Goal: Information Seeking & Learning: Learn about a topic

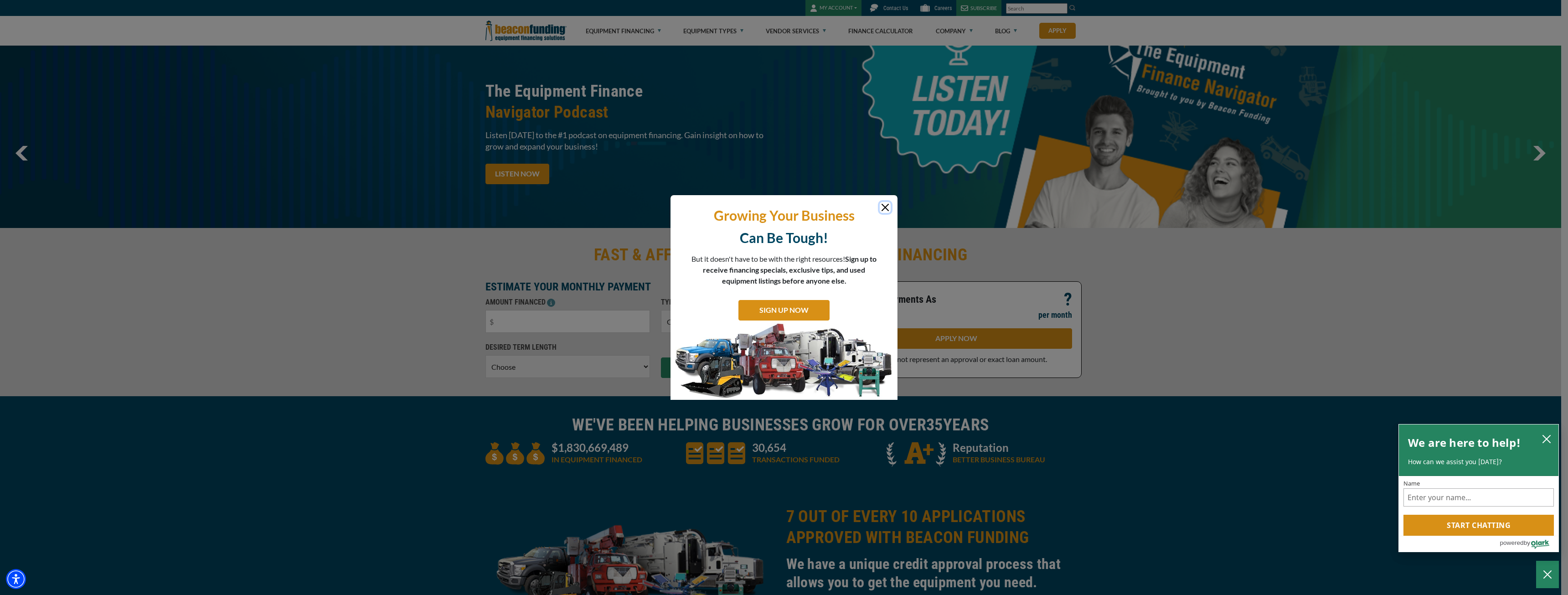
click at [885, 203] on button "Close" at bounding box center [885, 207] width 11 height 11
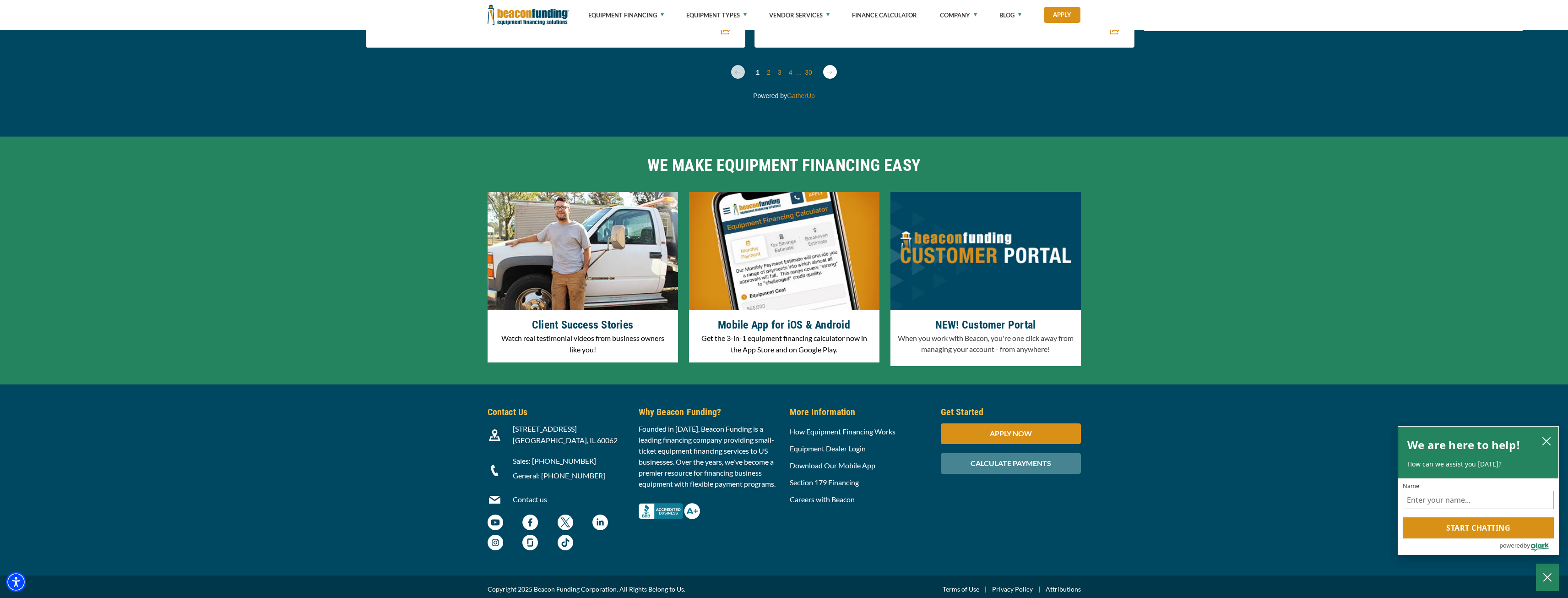
scroll to position [2654, 0]
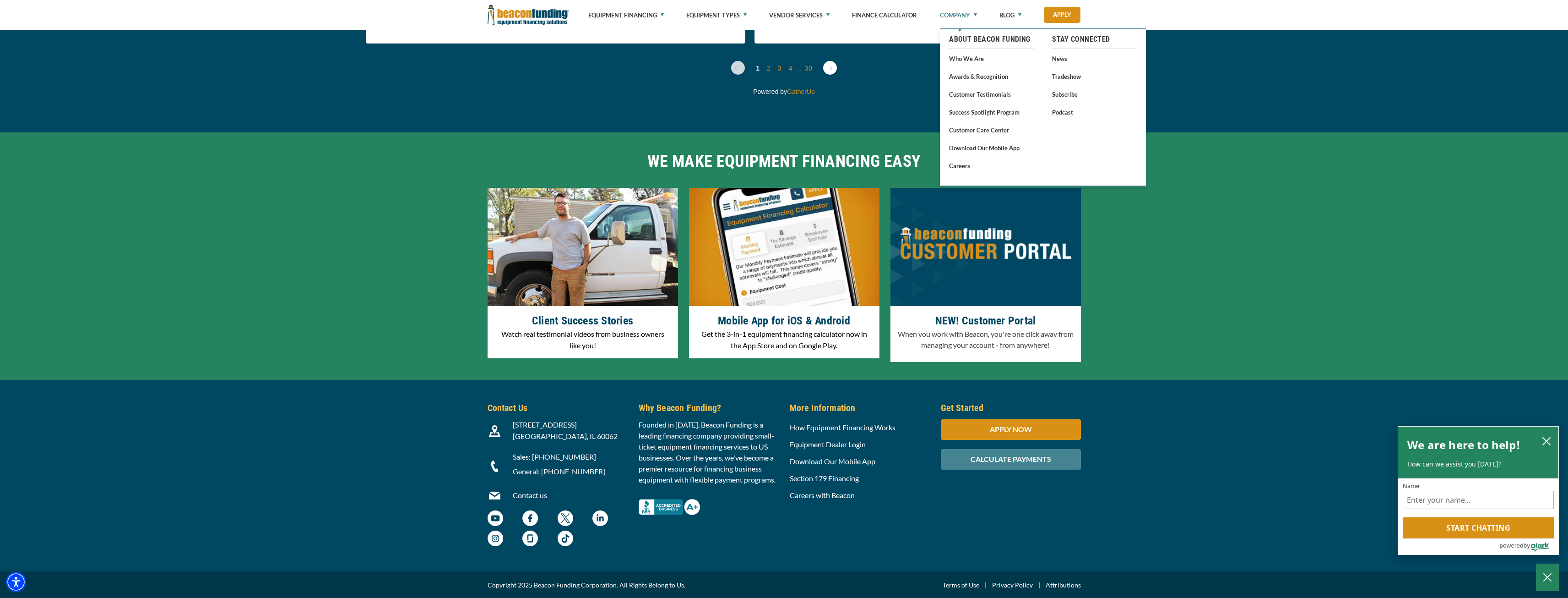
click at [972, 14] on link "Company" at bounding box center [958, 15] width 37 height 30
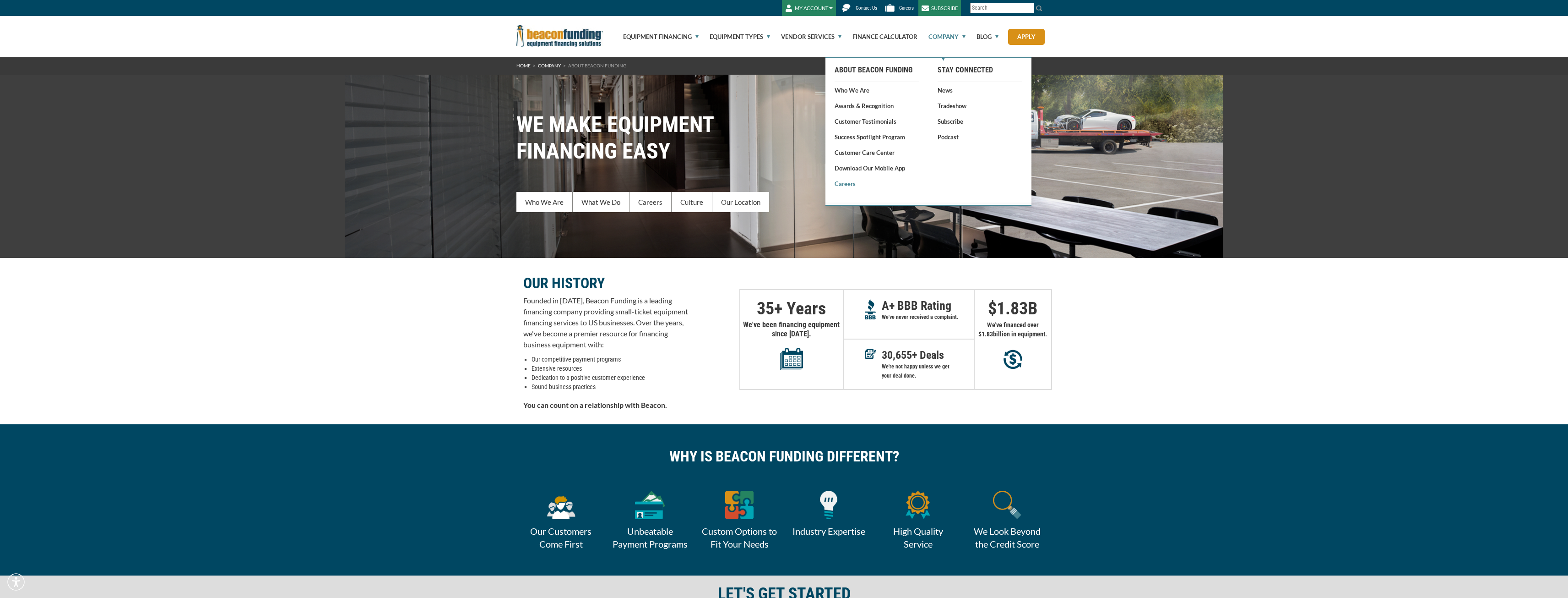
drag, startPoint x: 849, startPoint y: 185, endPoint x: 864, endPoint y: 186, distance: 15.0
click at [848, 185] on link "Careers" at bounding box center [877, 183] width 85 height 9
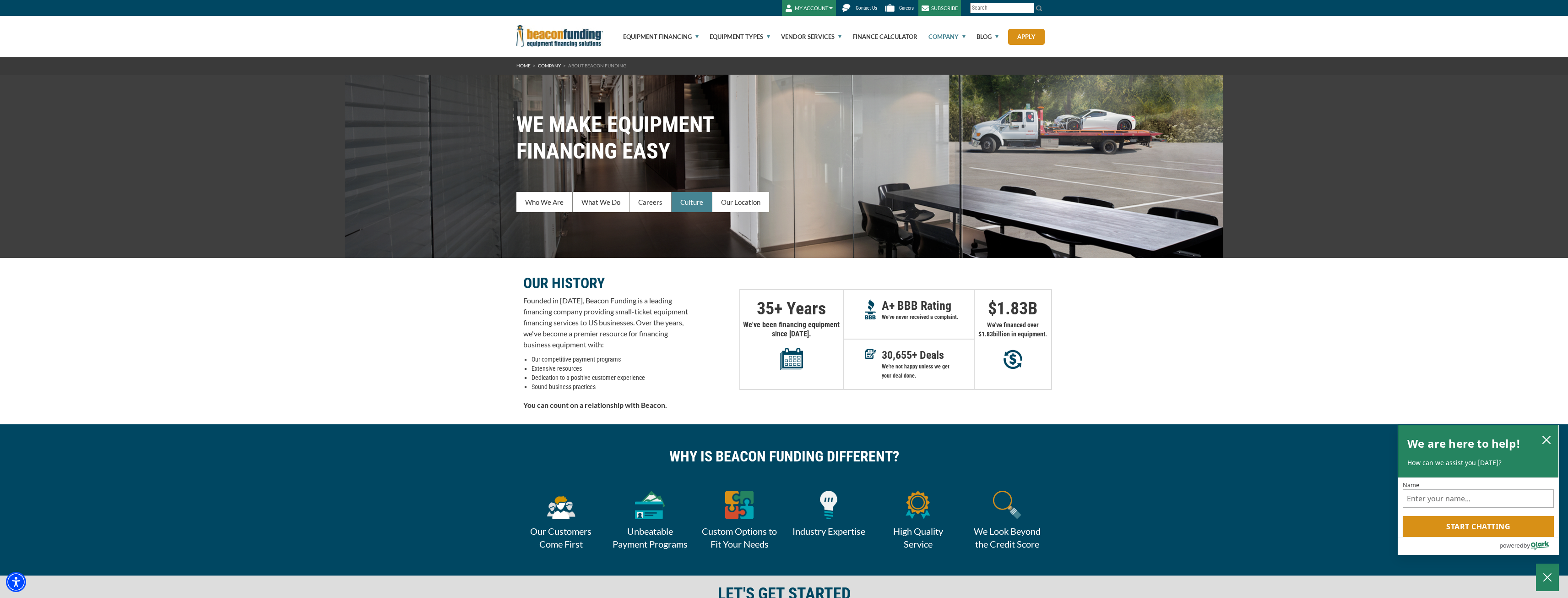
click at [686, 201] on link "Culture" at bounding box center [692, 202] width 41 height 20
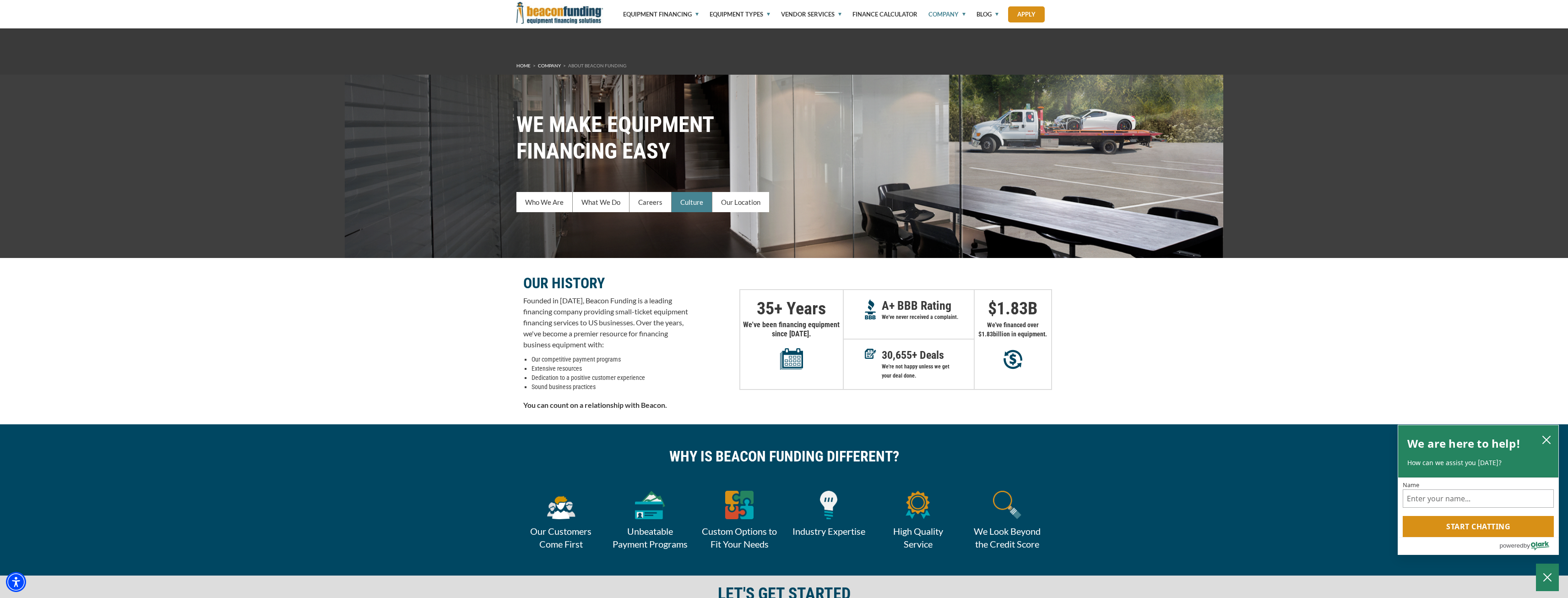
scroll to position [1232, 0]
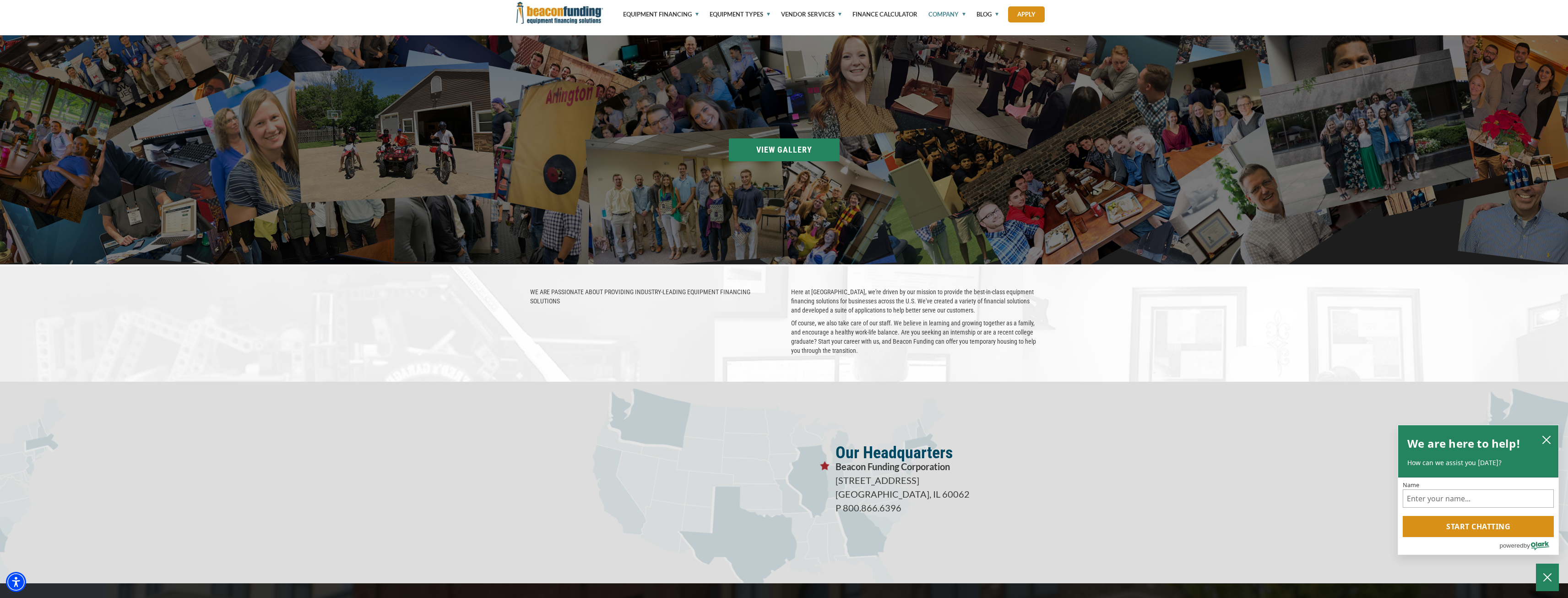
click at [786, 142] on section "Beacon Accounting at the 100 Best Places to Work in [GEOGRAPHIC_DATA] pizza par…" at bounding box center [784, 150] width 1568 height 229
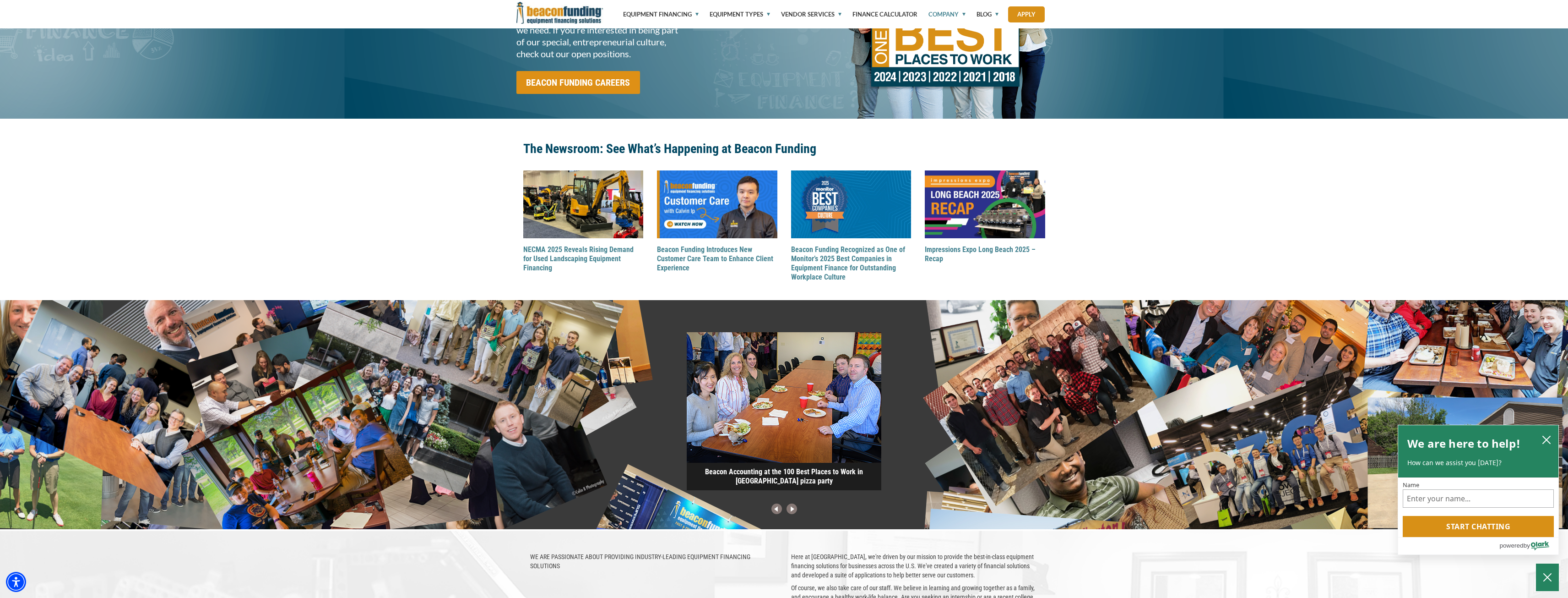
scroll to position [957, 0]
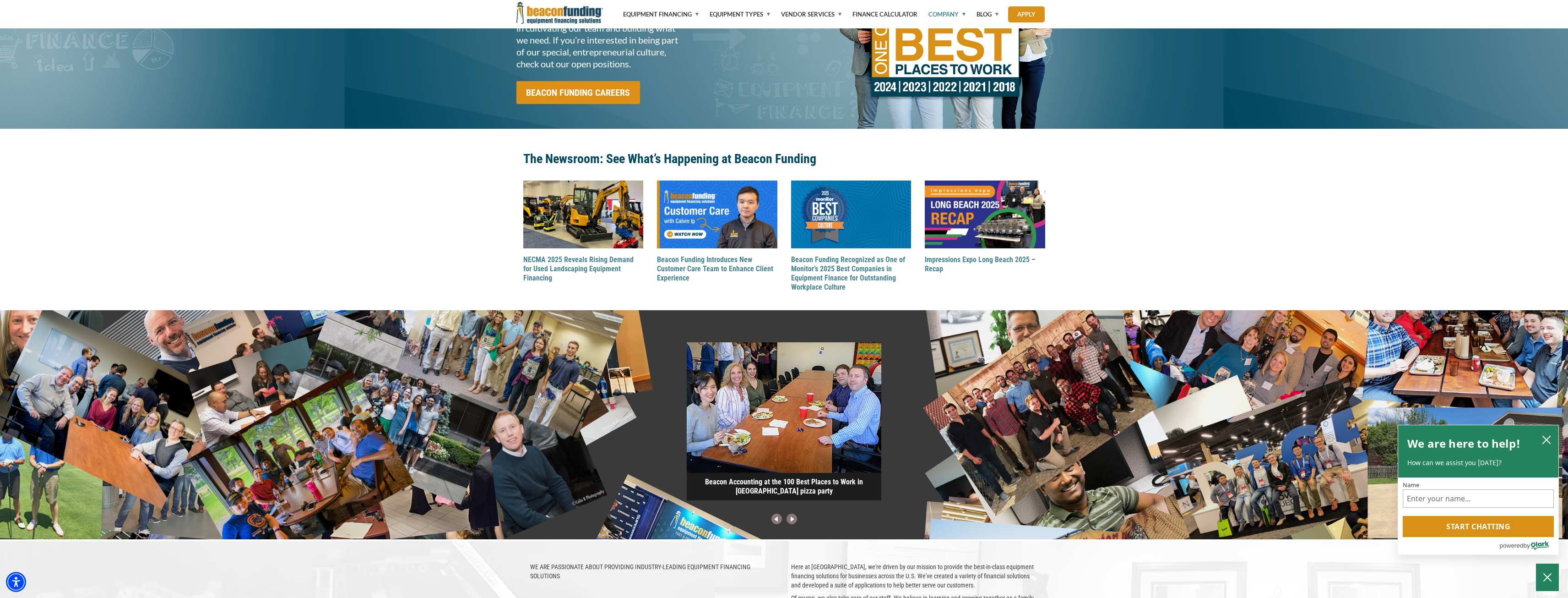
click at [793, 520] on img at bounding box center [792, 519] width 15 height 12
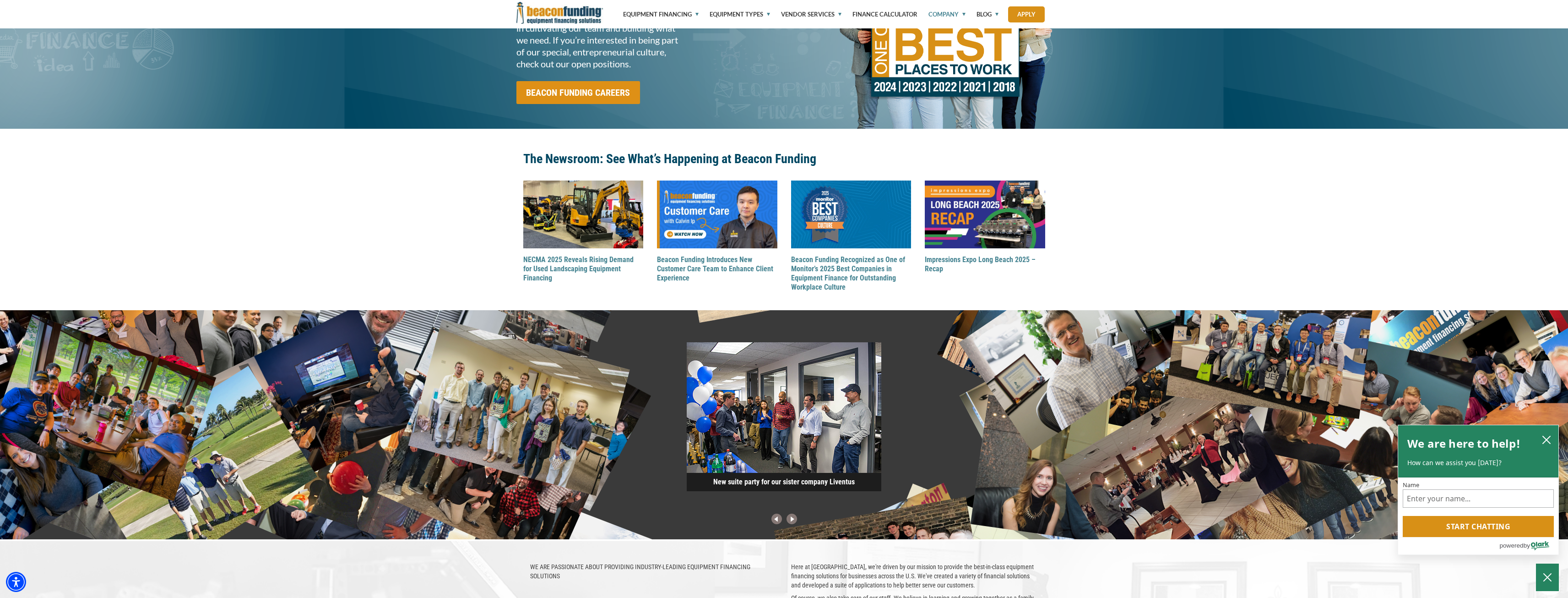
click at [793, 520] on img at bounding box center [792, 519] width 15 height 12
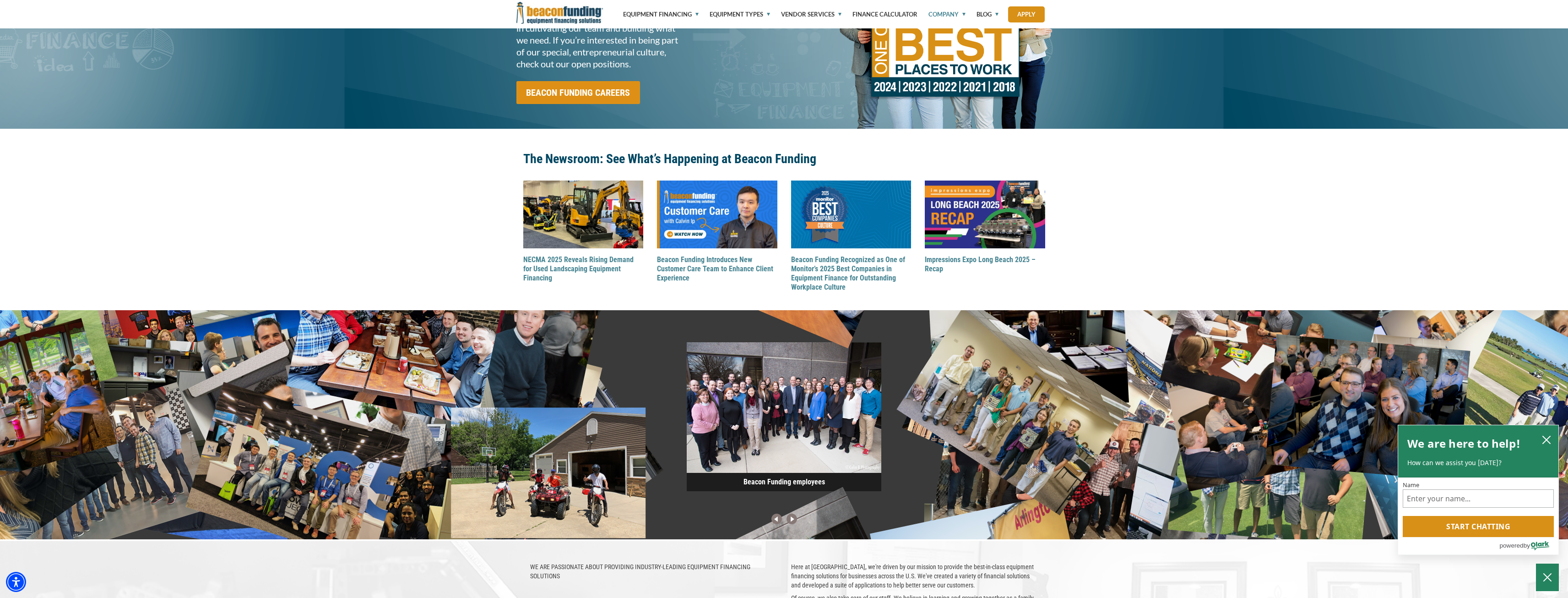
click at [793, 520] on img at bounding box center [792, 519] width 15 height 12
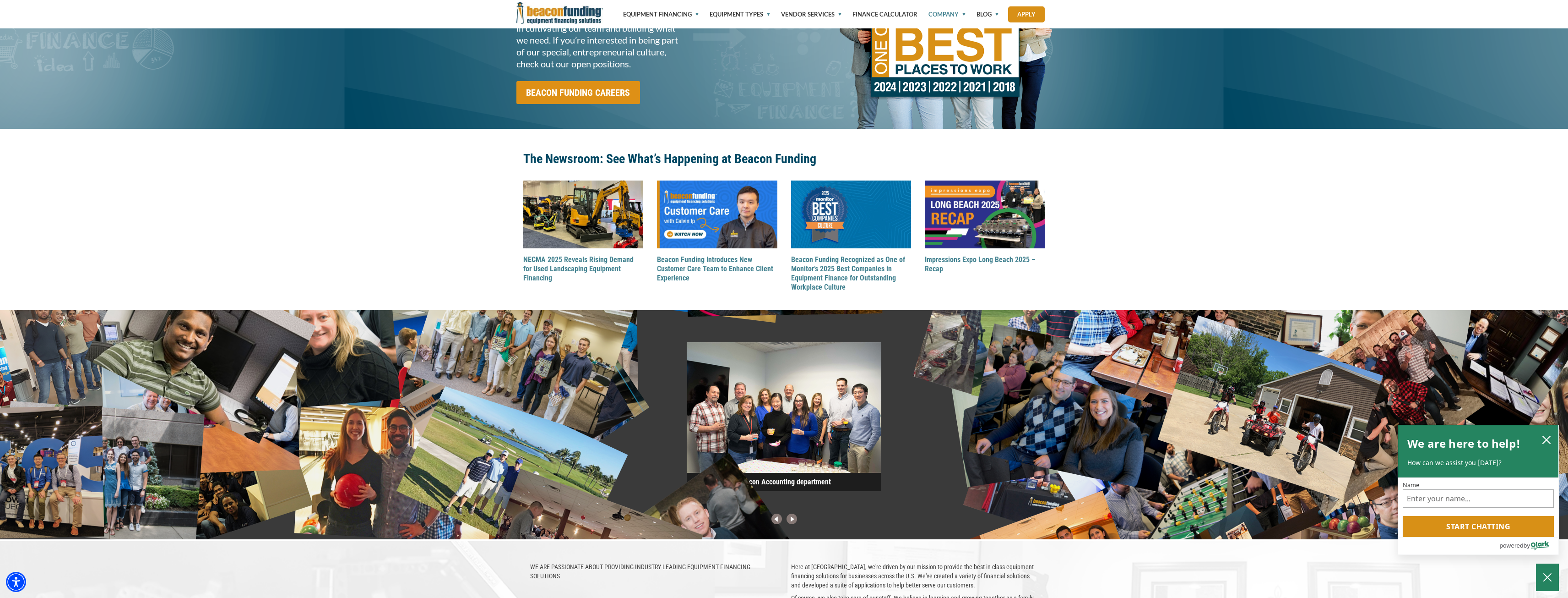
click at [793, 520] on img at bounding box center [792, 519] width 15 height 12
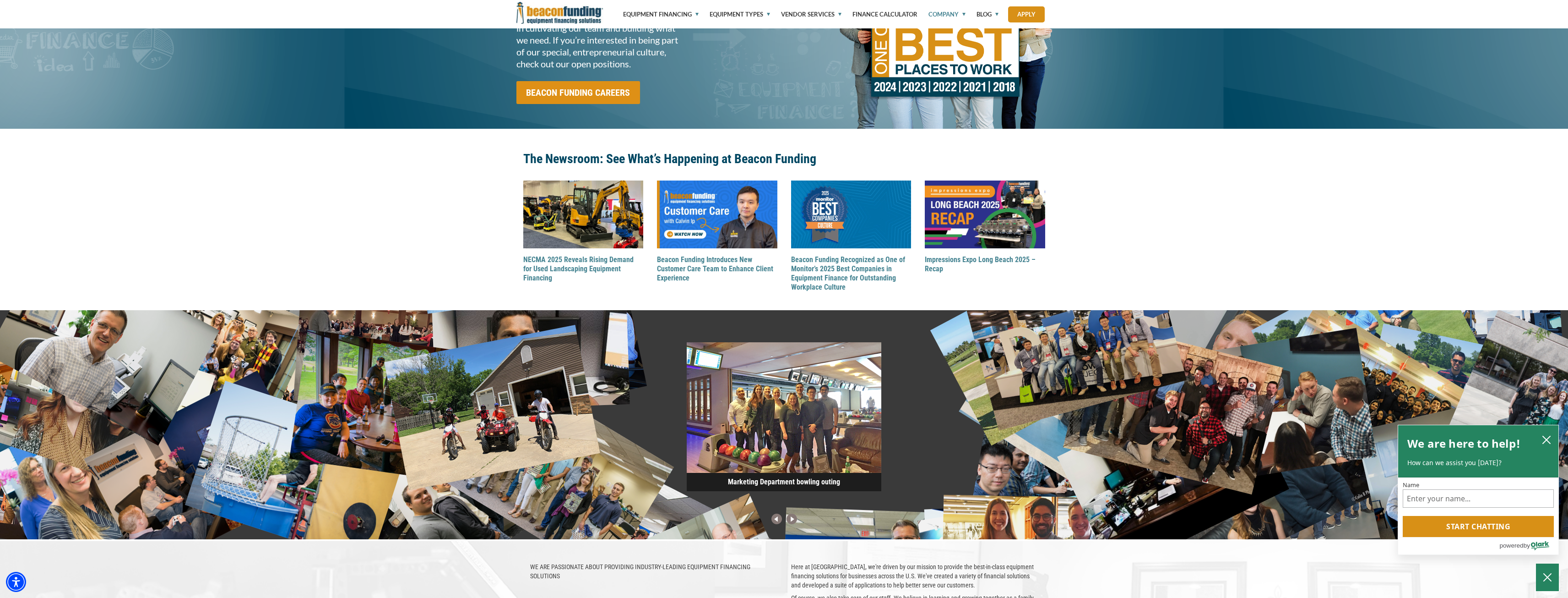
click at [793, 520] on img at bounding box center [792, 519] width 15 height 12
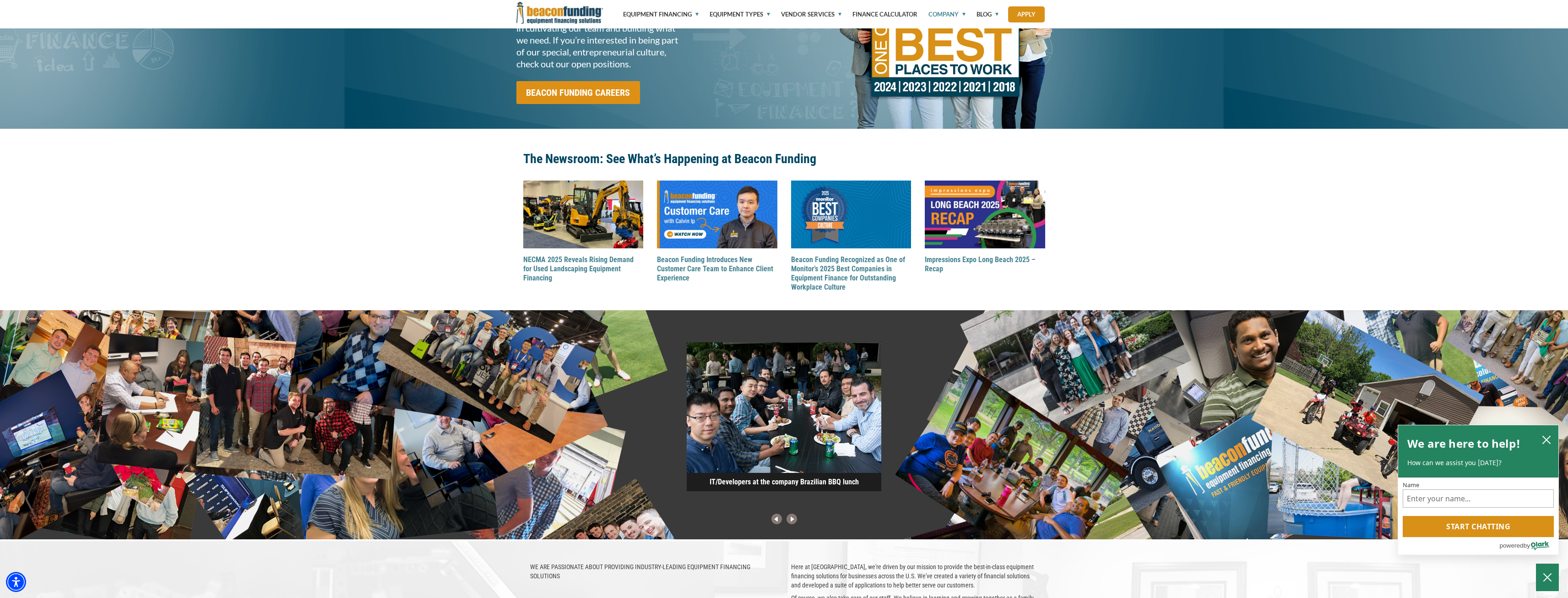
click at [793, 520] on img at bounding box center [792, 519] width 15 height 12
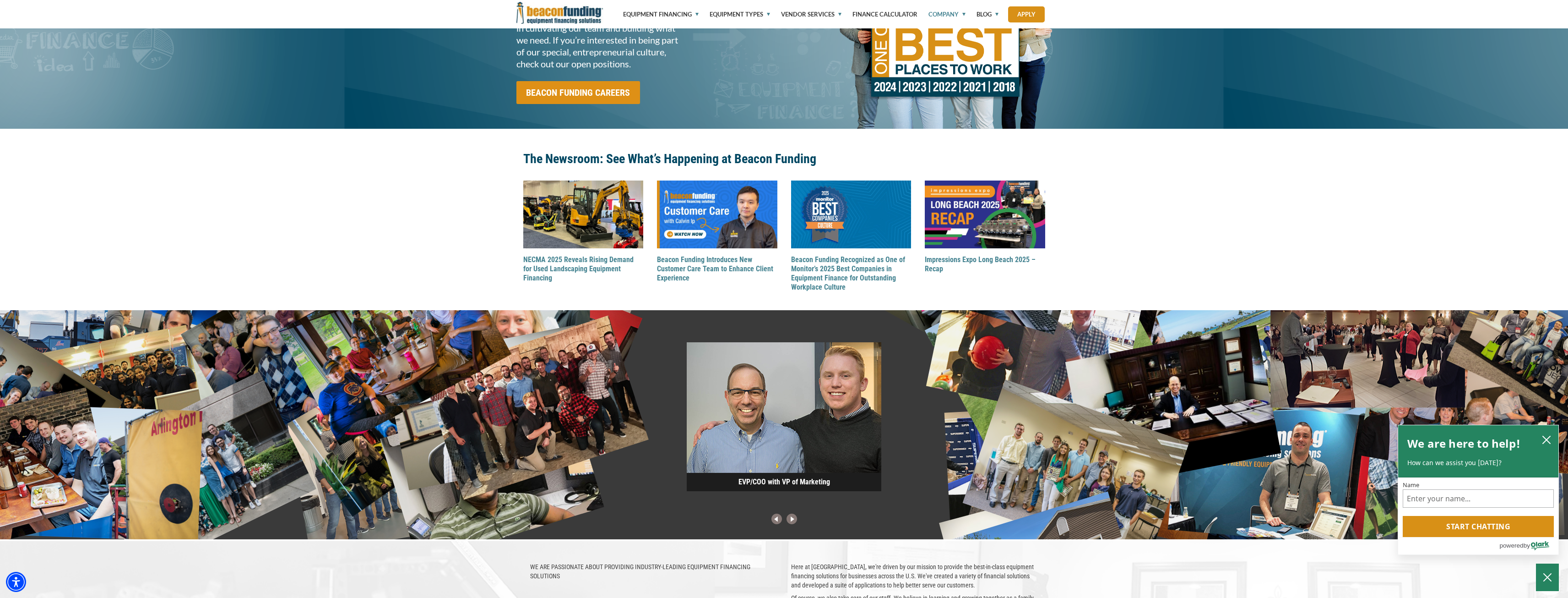
click at [793, 520] on img at bounding box center [792, 519] width 15 height 12
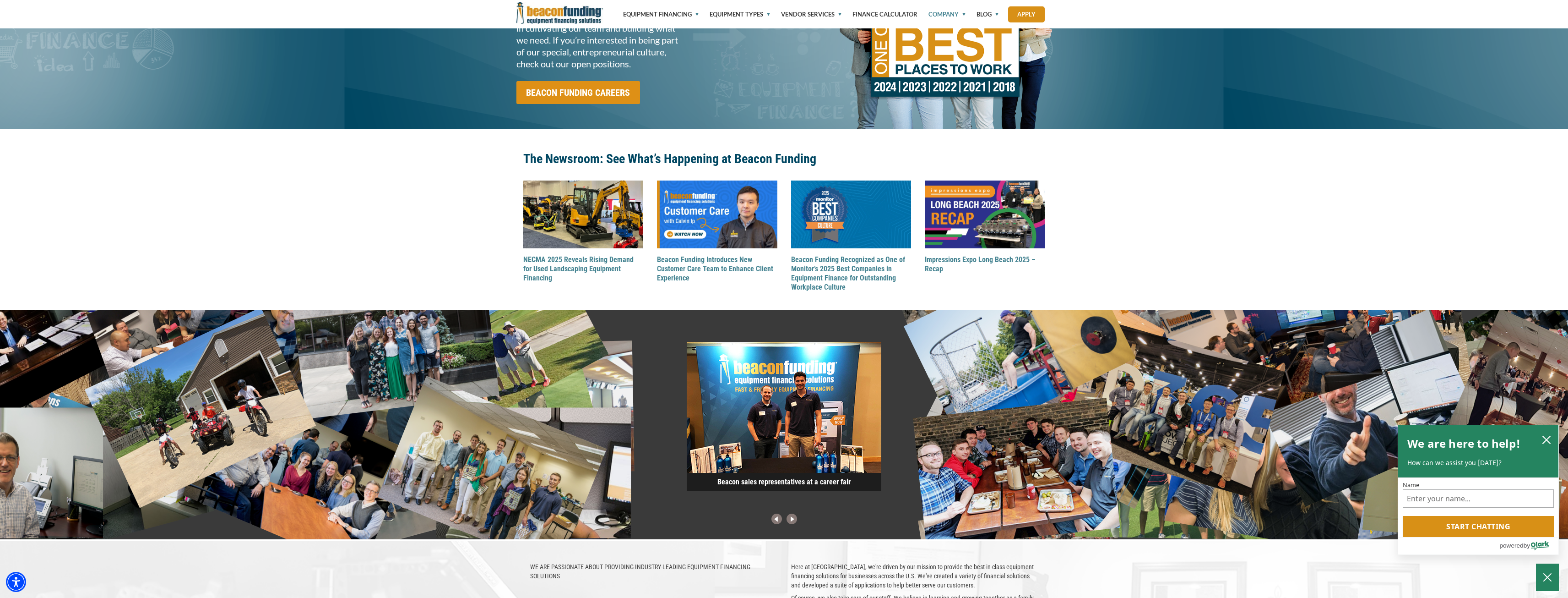
click at [793, 520] on img at bounding box center [792, 519] width 15 height 12
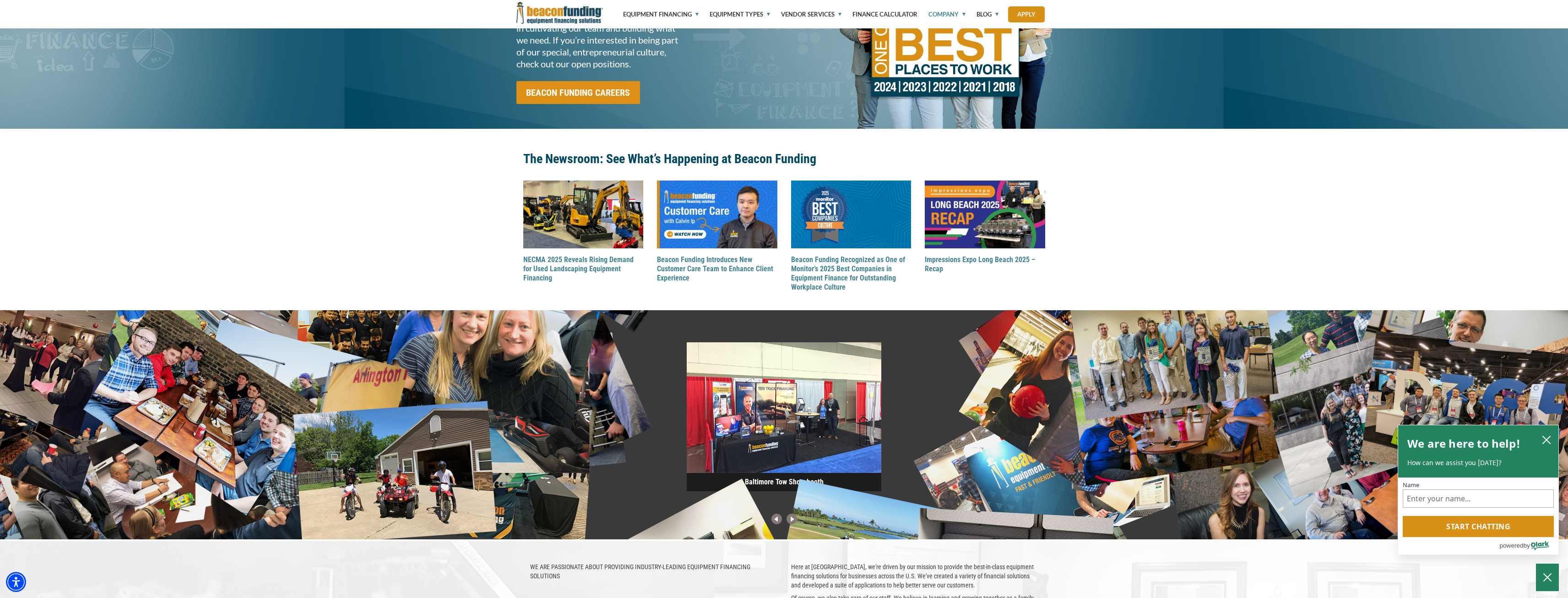
click at [793, 520] on img at bounding box center [792, 519] width 15 height 12
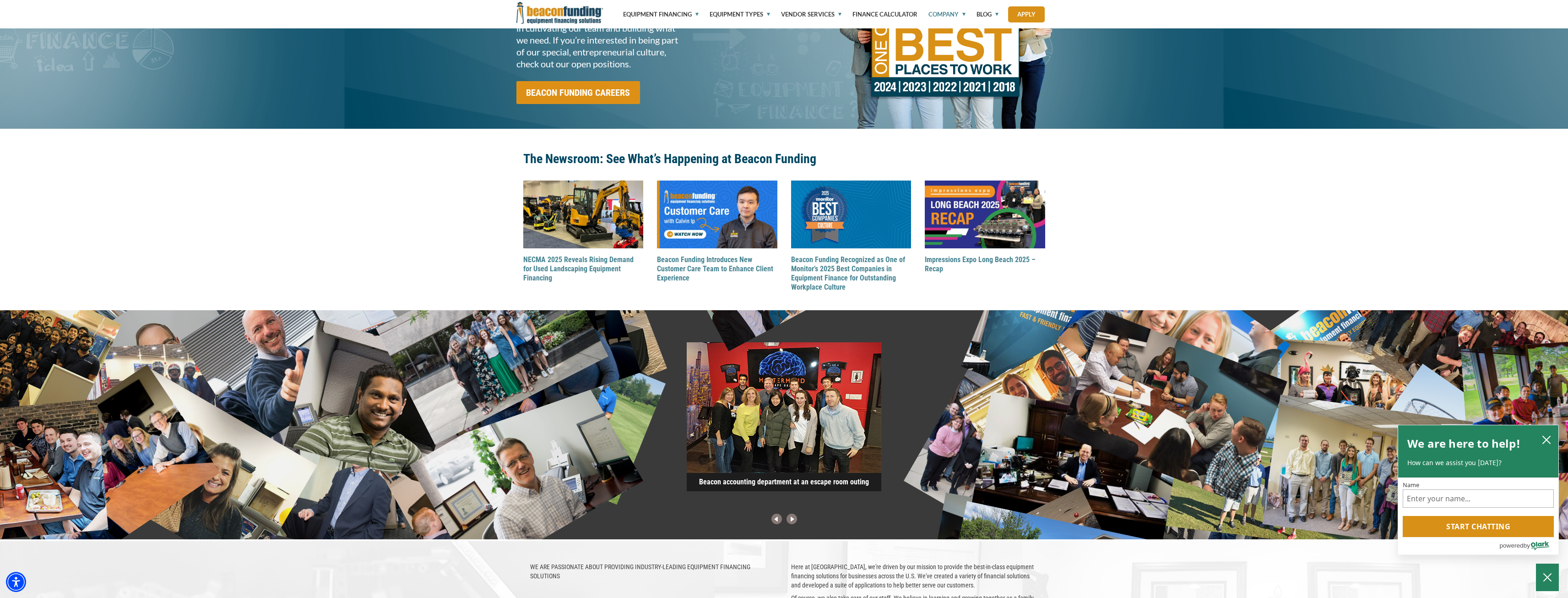
click at [793, 520] on img at bounding box center [792, 519] width 15 height 12
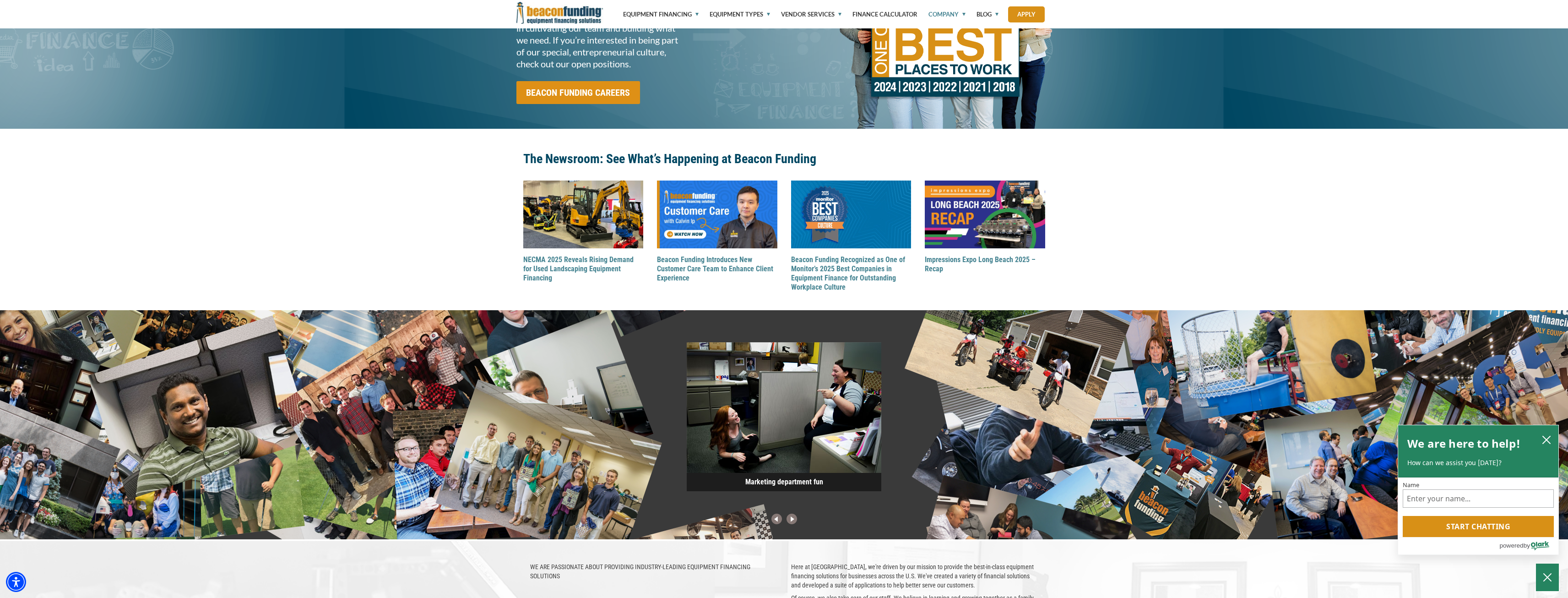
click at [793, 520] on img at bounding box center [792, 519] width 15 height 12
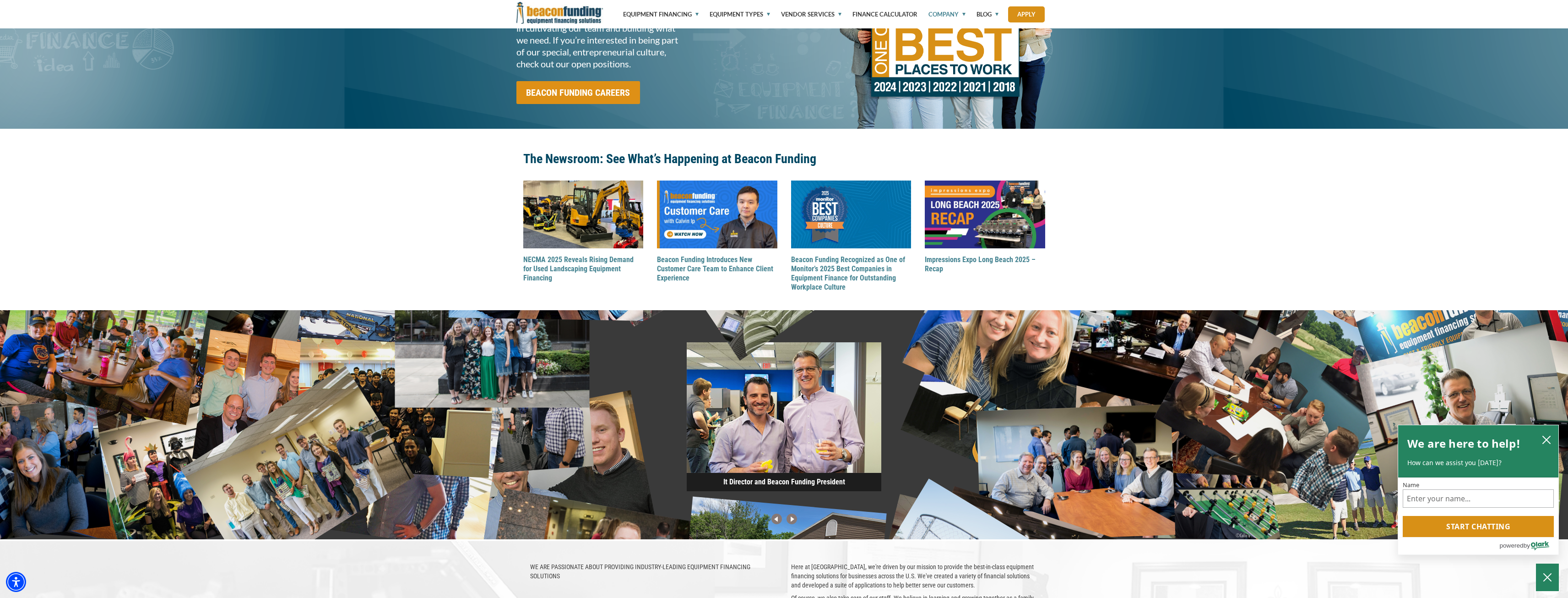
click at [793, 520] on img at bounding box center [792, 519] width 15 height 12
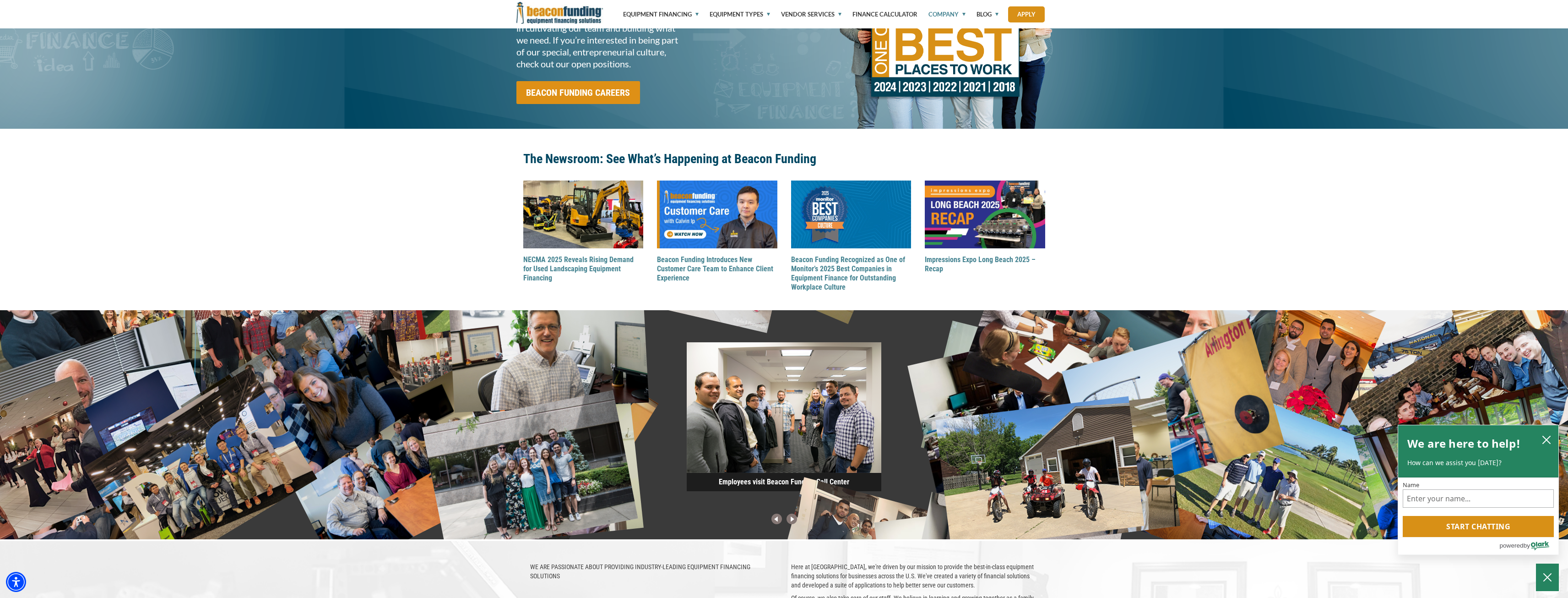
click at [793, 520] on img at bounding box center [792, 519] width 15 height 12
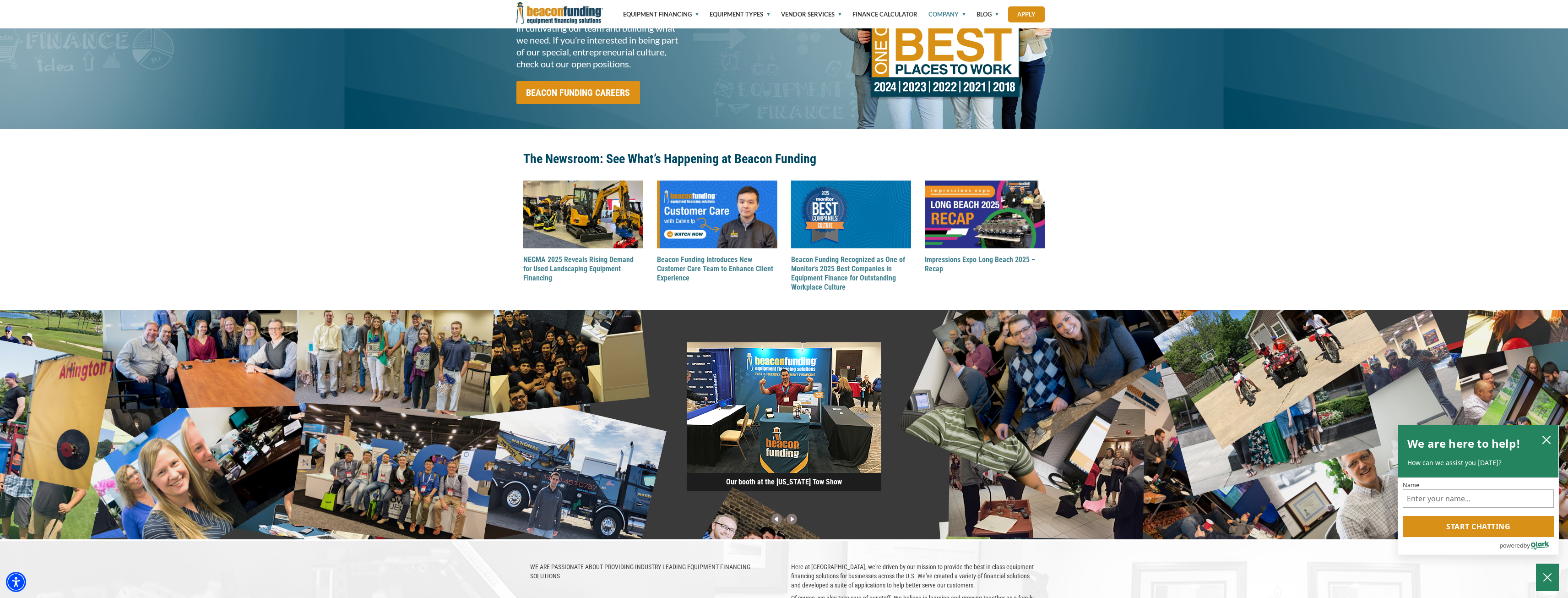
click at [793, 520] on img at bounding box center [792, 519] width 15 height 12
